Goal: Information Seeking & Learning: Learn about a topic

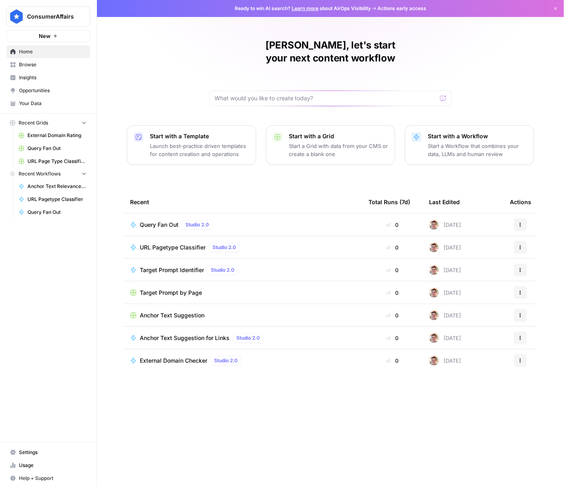
click at [39, 65] on span "Browse" at bounding box center [52, 64] width 67 height 7
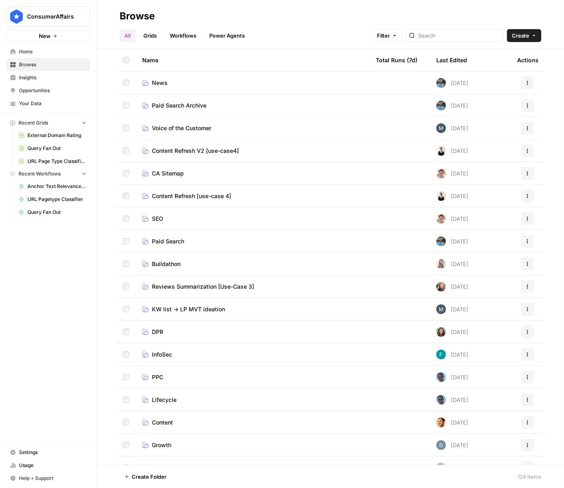
click at [162, 216] on span "SEO" at bounding box center [157, 219] width 11 height 8
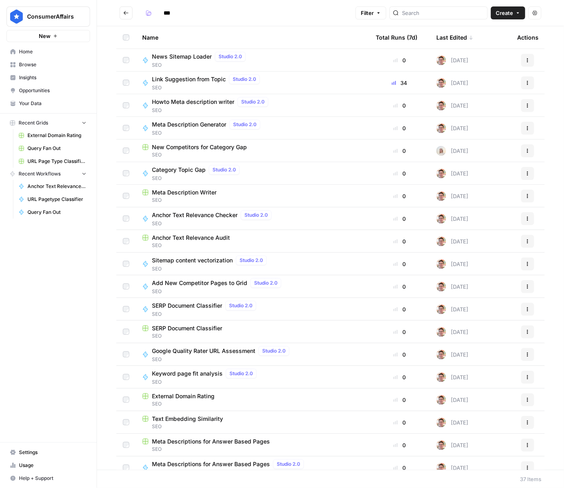
click at [224, 146] on span "New Competitors for Category Gap" at bounding box center [199, 147] width 95 height 8
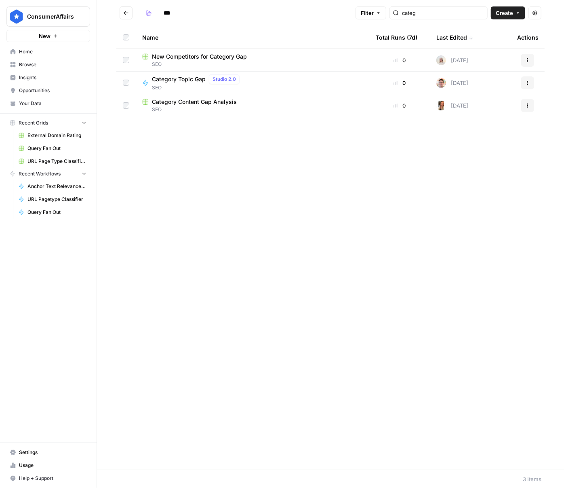
click at [194, 102] on span "Category Content Gap Analysis" at bounding box center [194, 102] width 85 height 8
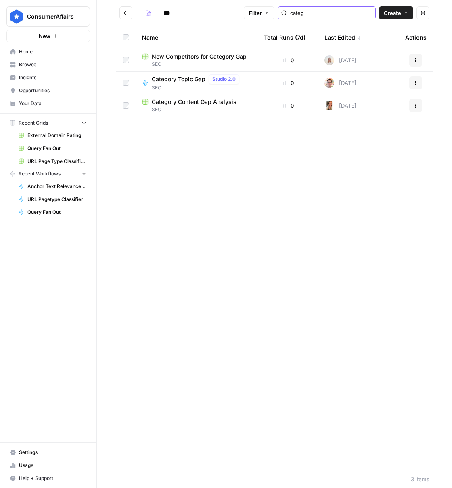
click at [339, 15] on input "categ" at bounding box center [331, 13] width 82 height 8
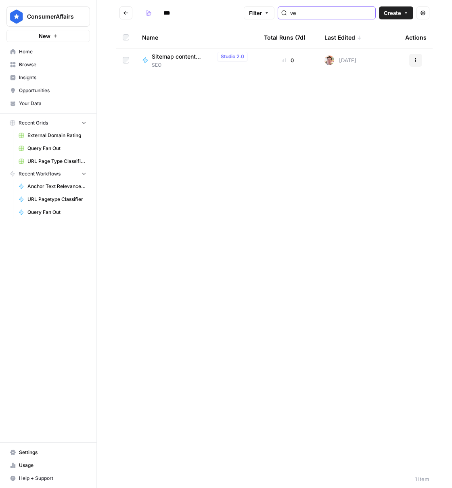
type input "v"
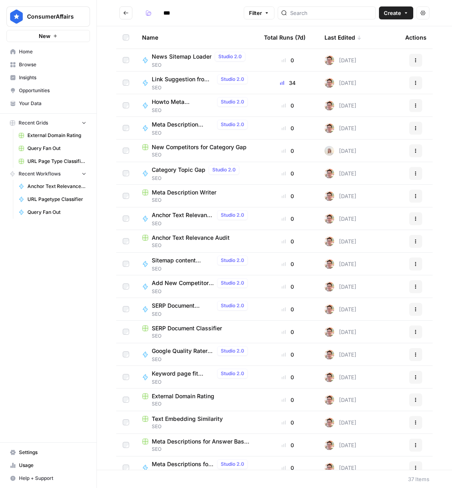
click at [97, 16] on icon "button" at bounding box center [98, 16] width 2 height 3
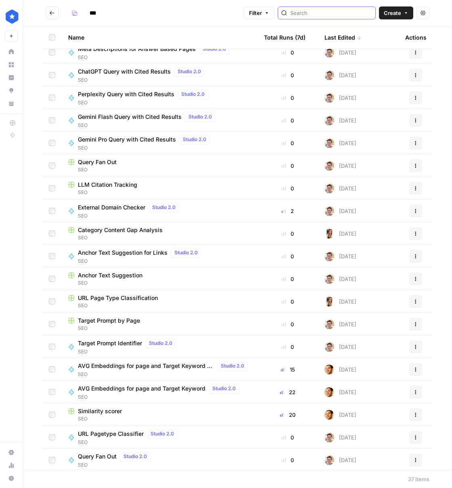
scroll to position [416, 0]
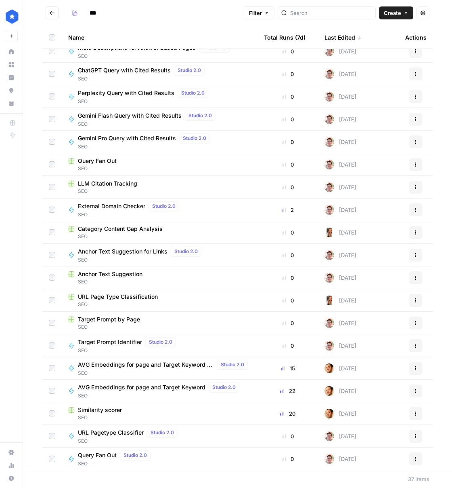
click at [177, 364] on span "AVG Embeddings for page and Target Keyword - Using Pasted page content" at bounding box center [146, 364] width 136 height 8
click at [182, 379] on tr "AVG Embeddings for page and Target Keyword Studio 2.0 SEO 22 6 days ago Actions" at bounding box center [237, 390] width 391 height 23
click at [185, 386] on span "AVG Embeddings for page and Target Keyword" at bounding box center [142, 387] width 128 height 8
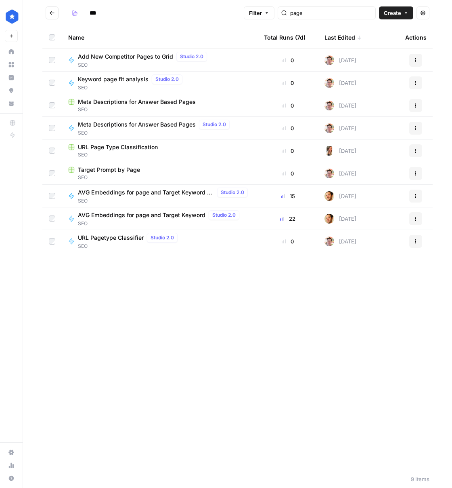
click at [144, 147] on span "URL Page Type Classification" at bounding box center [118, 147] width 80 height 8
click at [347, 12] on input "page" at bounding box center [331, 13] width 82 height 8
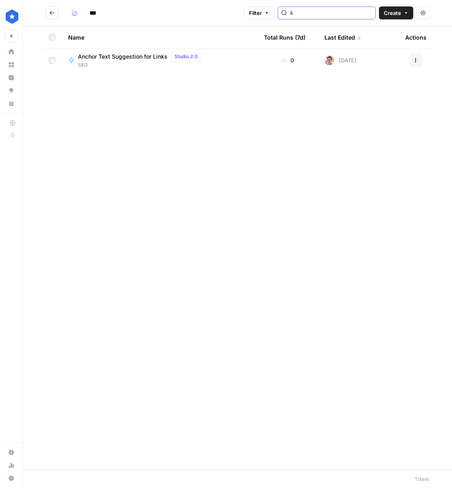
type input "l"
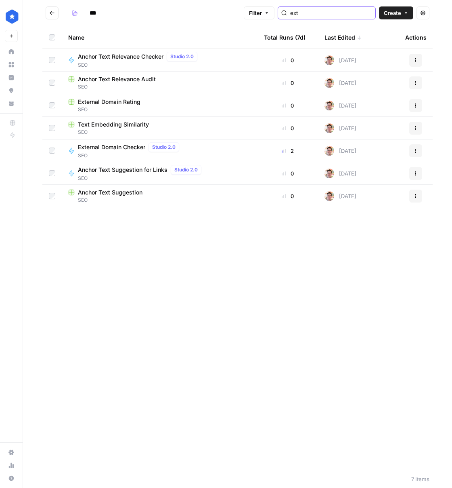
type input "ext"
click at [157, 240] on div "Name Total Runs (7d) Last Edited Actions Anchor Text Relevance Checker Studio 2…" at bounding box center [237, 247] width 429 height 443
click at [132, 148] on span "External Domain Checker" at bounding box center [111, 147] width 67 height 8
type input "***"
click at [334, 6] on div "ext" at bounding box center [327, 12] width 98 height 13
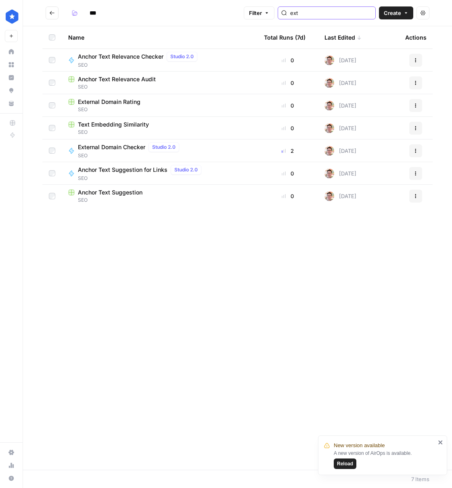
click at [325, 10] on input "ext" at bounding box center [331, 13] width 82 height 8
type input "a"
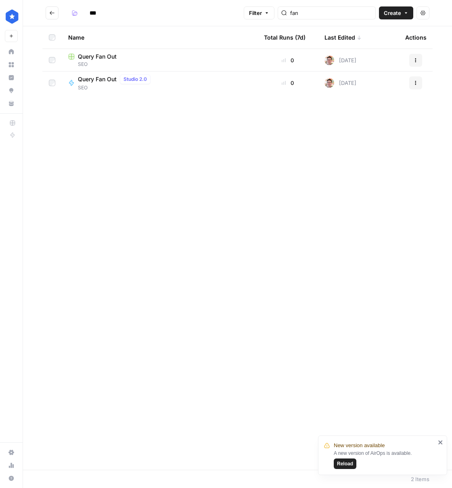
click at [97, 78] on span "Query Fan Out" at bounding box center [97, 79] width 39 height 8
click at [315, 18] on div "fan" at bounding box center [327, 12] width 98 height 13
click at [318, 13] on input "fan" at bounding box center [331, 13] width 82 height 8
type input "doc"
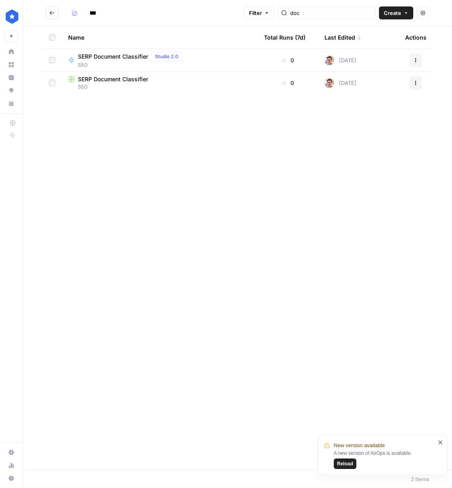
click at [118, 54] on span "SERP Document Classifier" at bounding box center [113, 57] width 70 height 8
click at [140, 77] on span "SERP Document Classifier" at bounding box center [113, 79] width 70 height 8
click at [50, 14] on icon "Go back" at bounding box center [52, 13] width 6 height 6
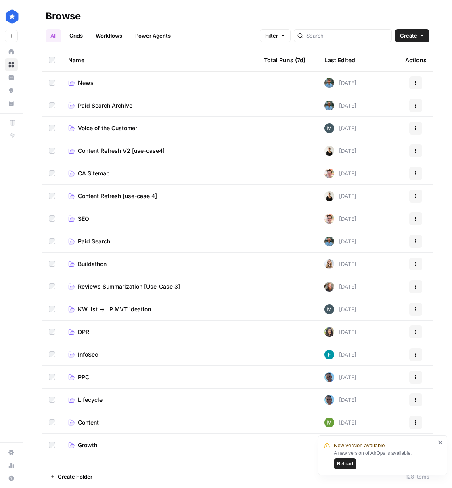
click at [356, 43] on header "Browse All Grids Workflows Power Agents Filter Create" at bounding box center [237, 24] width 429 height 49
click at [353, 36] on input "search" at bounding box center [348, 36] width 82 height 8
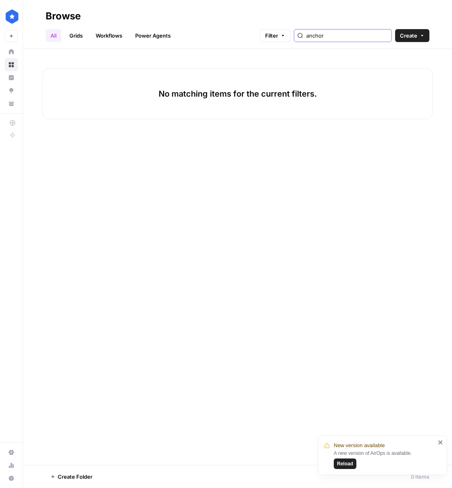
type input "ancho"
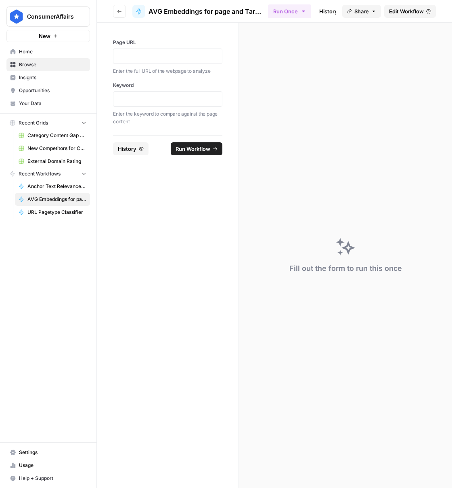
click at [410, 11] on span "Edit Workflow" at bounding box center [406, 11] width 35 height 8
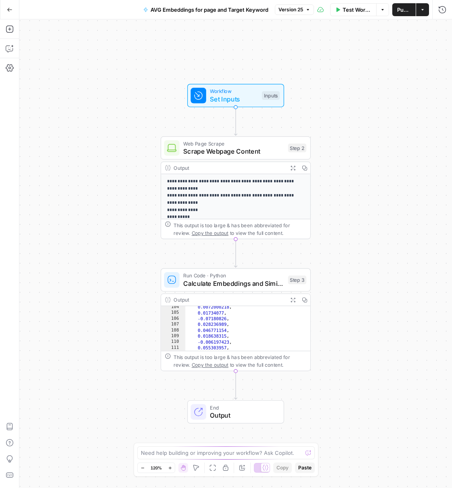
scroll to position [501, 0]
click at [250, 275] on span "Run Code · Python" at bounding box center [233, 275] width 101 height 8
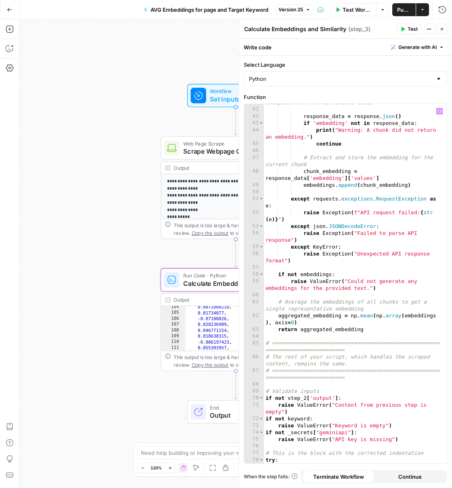
scroll to position [335, 0]
click at [443, 30] on icon "button" at bounding box center [442, 29] width 5 height 5
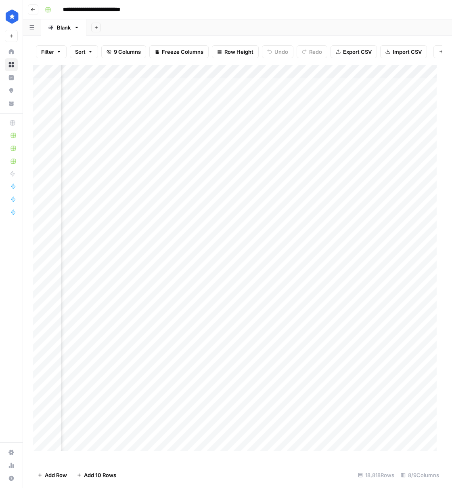
scroll to position [0, 411]
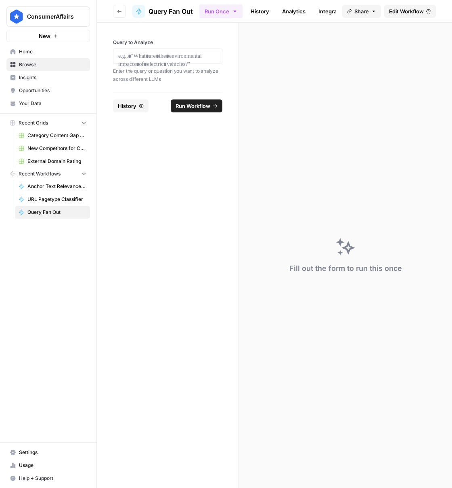
click at [134, 84] on div "Query to Analyze Enter the query or question you want to analyze across differe…" at bounding box center [168, 58] width 142 height 70
click at [144, 44] on label "Query to Analyze" at bounding box center [167, 42] width 109 height 7
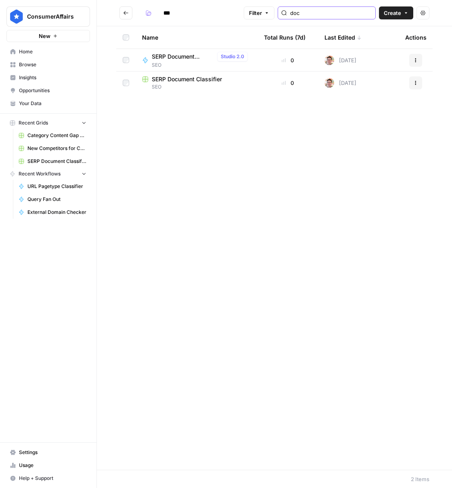
click at [361, 16] on input "doc" at bounding box center [331, 13] width 82 height 8
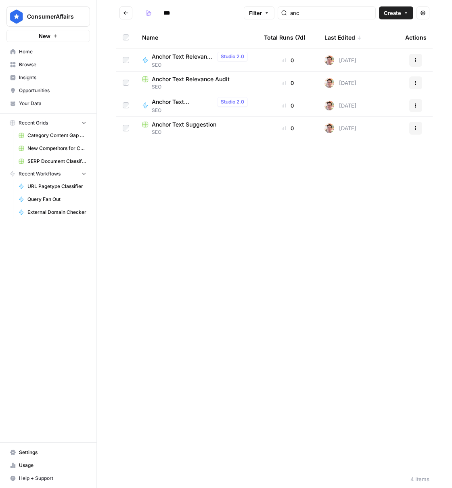
click at [186, 78] on span "Anchor Text Relevance Audit" at bounding box center [191, 79] width 78 height 8
click at [355, 13] on input "anc" at bounding box center [331, 13] width 82 height 8
click at [175, 56] on span "Link Suggestion from Topic" at bounding box center [183, 57] width 62 height 8
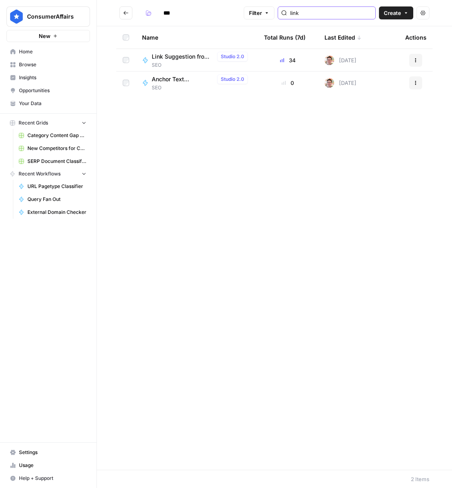
click at [327, 11] on input "link" at bounding box center [331, 13] width 82 height 8
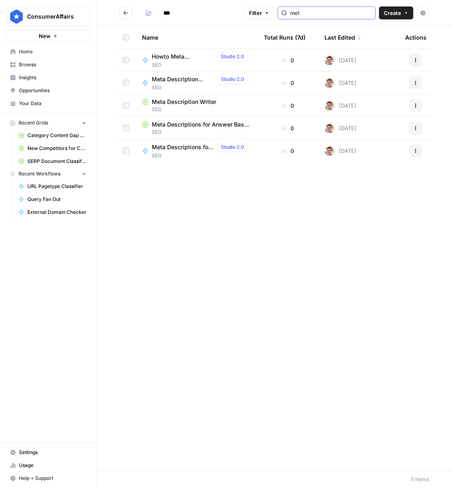
type input "met"
click at [177, 145] on span "Meta Descriptions for Answer Based Pages" at bounding box center [183, 147] width 62 height 8
